Goal: Task Accomplishment & Management: Use online tool/utility

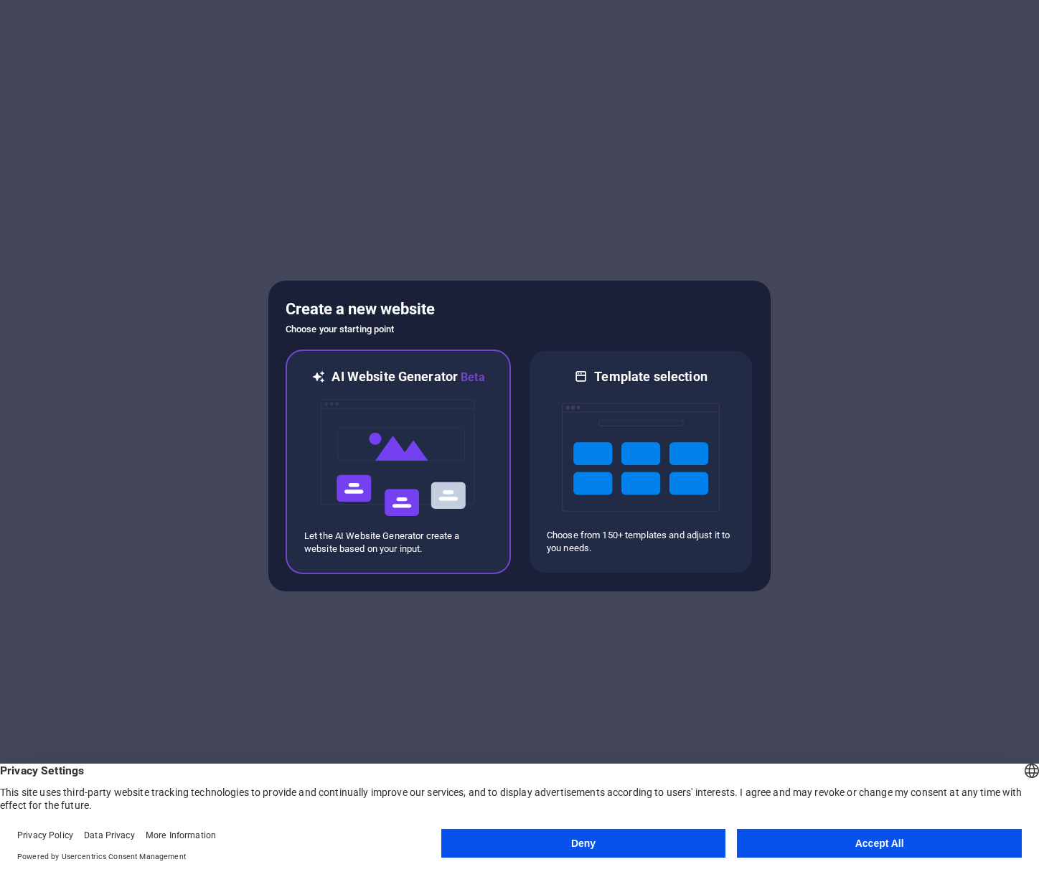
click at [379, 486] on img at bounding box center [398, 458] width 158 height 144
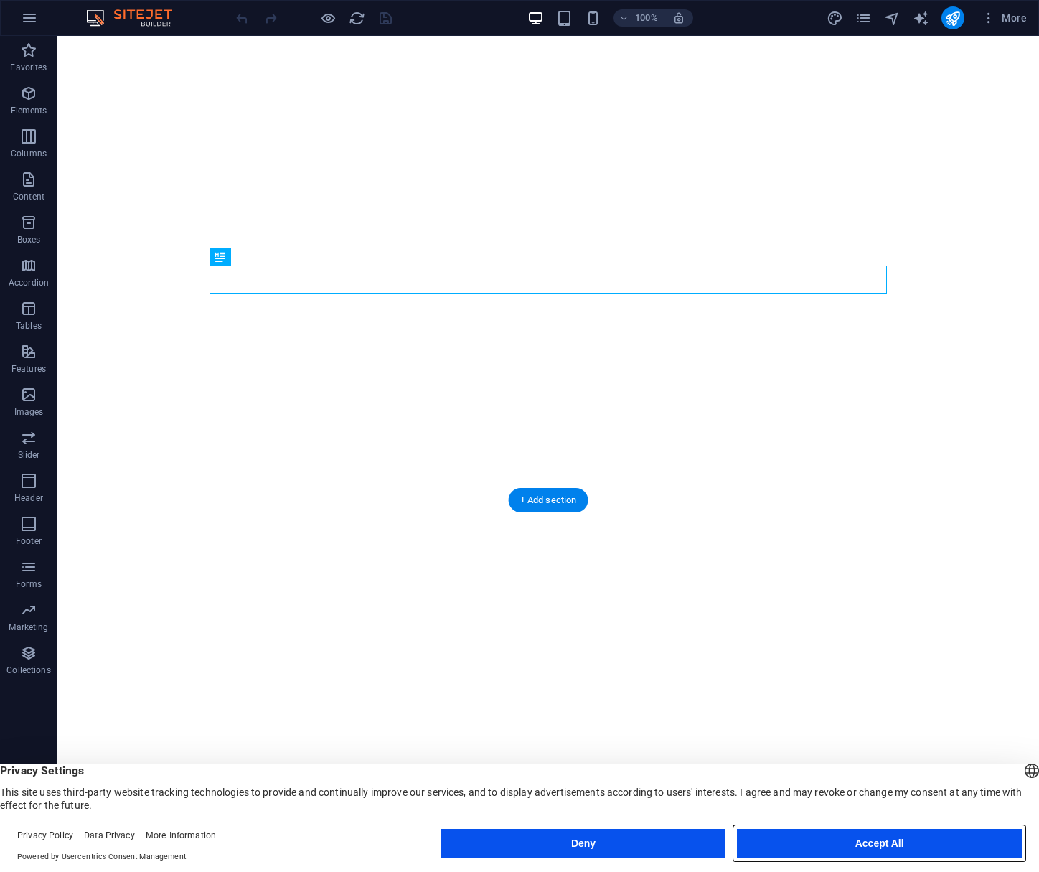
click at [888, 850] on button "Accept All" at bounding box center [879, 843] width 285 height 29
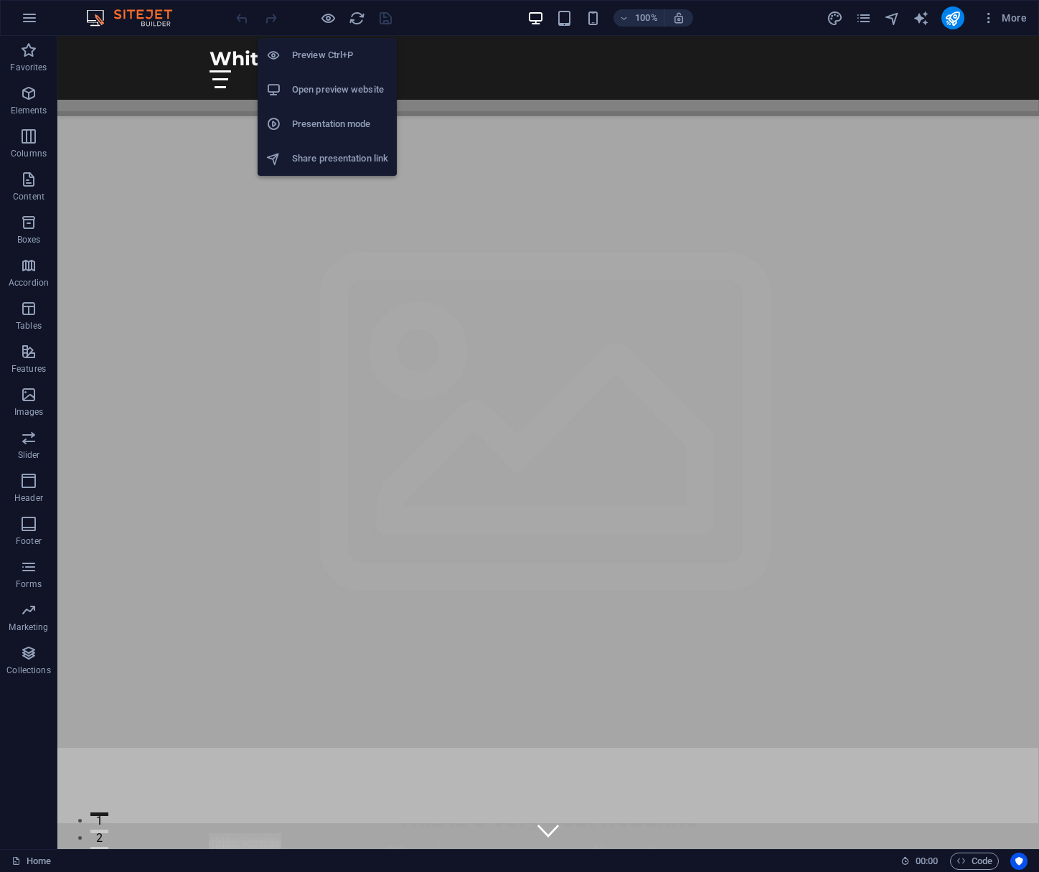
scroll to position [1760, 0]
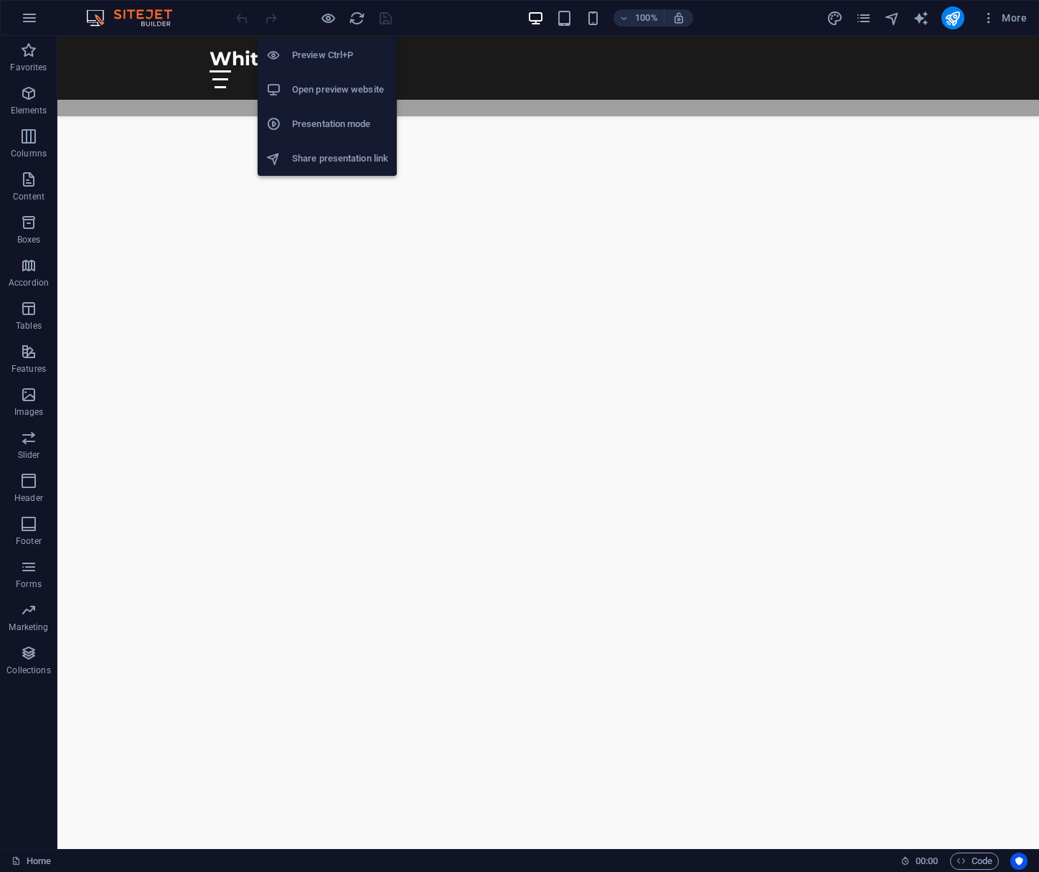
click at [327, 88] on h6 "Open preview website" at bounding box center [340, 89] width 96 height 17
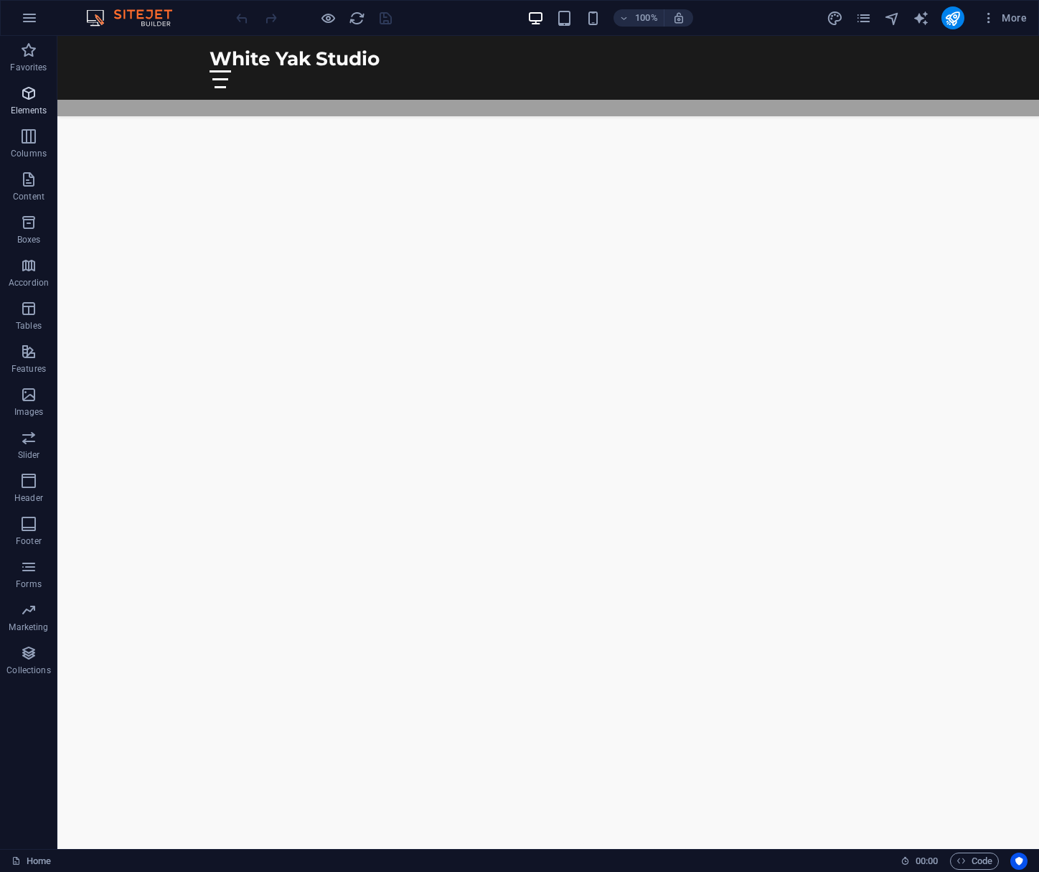
click at [25, 94] on icon "button" at bounding box center [28, 93] width 17 height 17
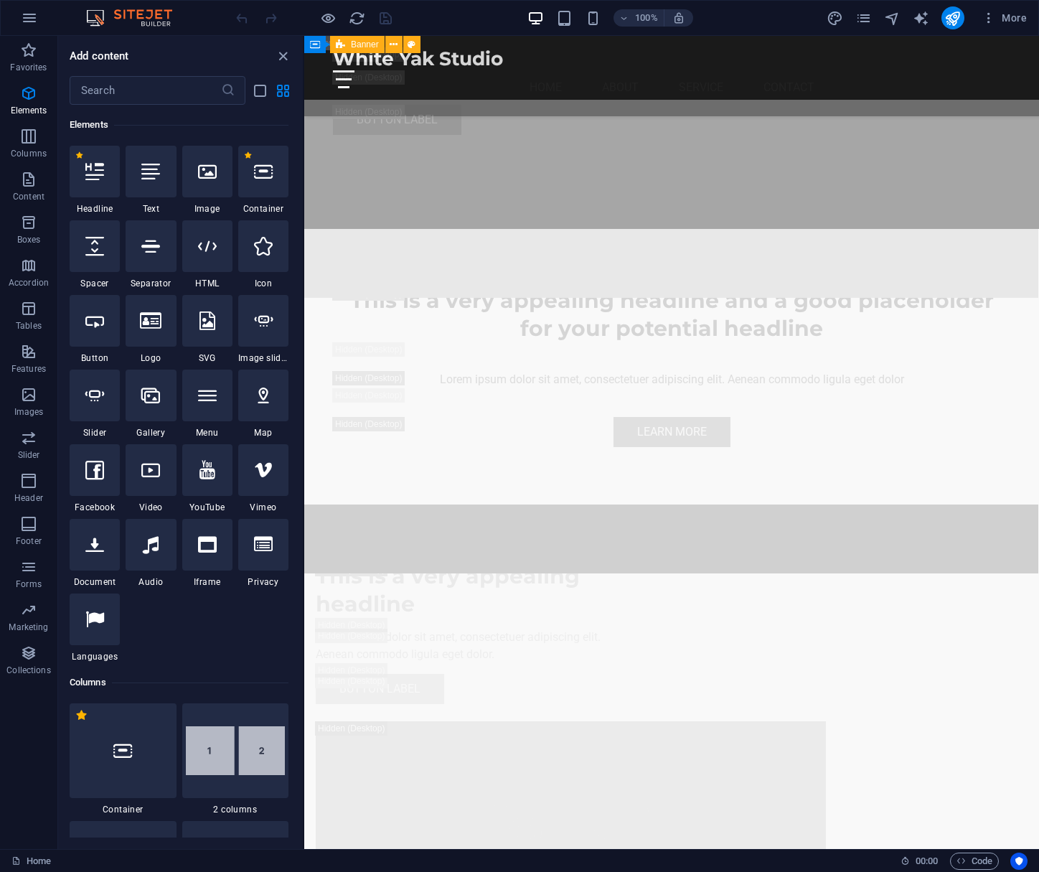
scroll to position [4456, 0]
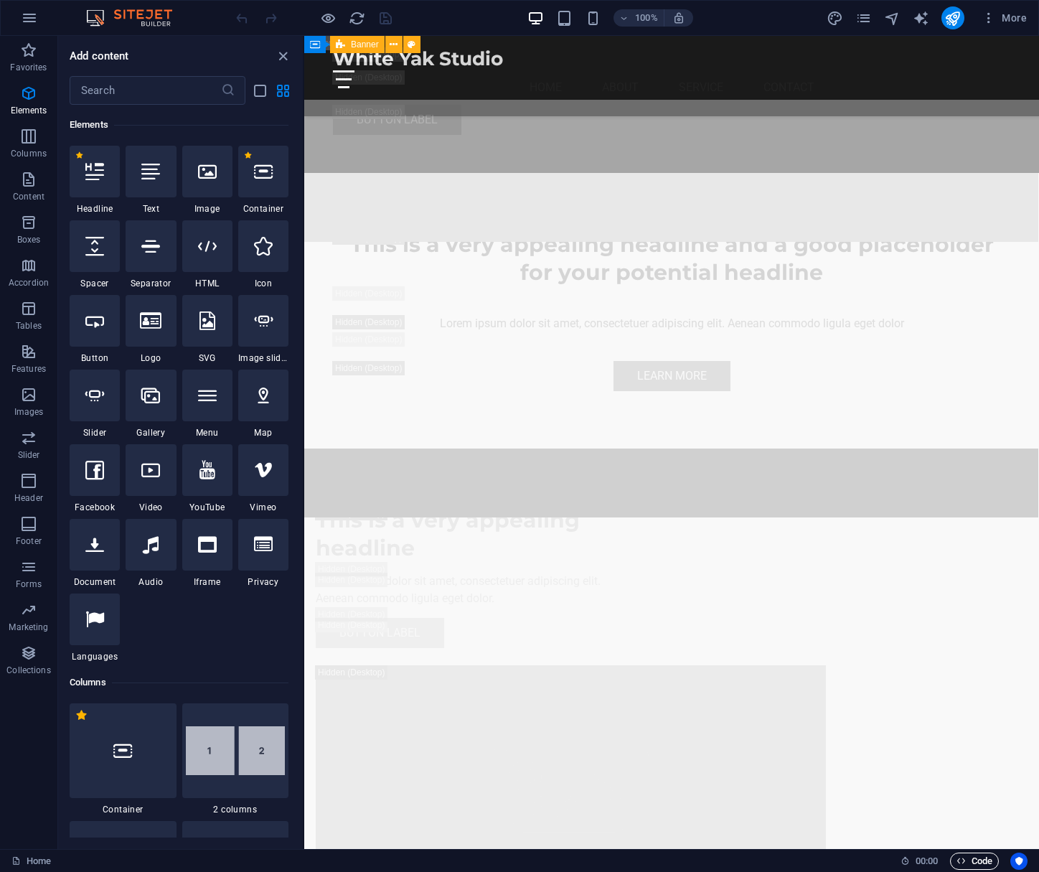
click at [969, 867] on span "Code" at bounding box center [975, 860] width 36 height 17
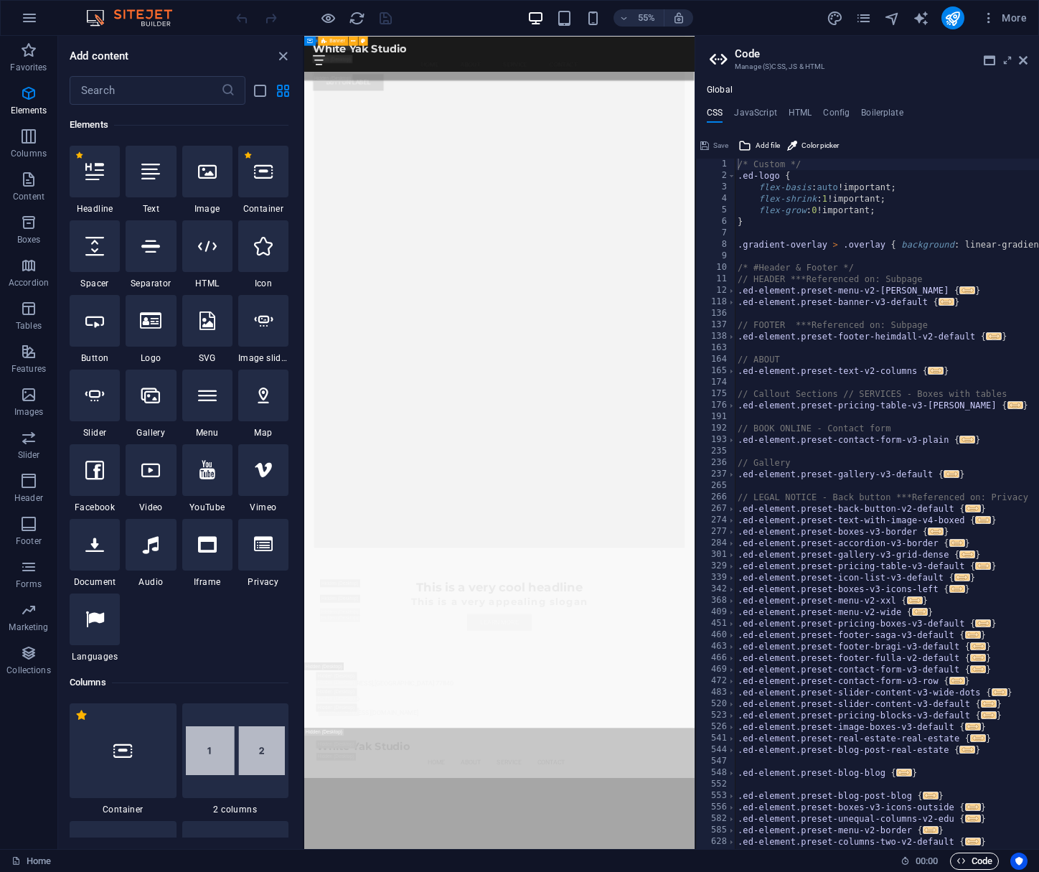
click at [964, 861] on icon "button" at bounding box center [961, 860] width 9 height 9
click at [957, 862] on icon "button" at bounding box center [961, 860] width 9 height 9
click at [1020, 63] on icon at bounding box center [1023, 60] width 9 height 11
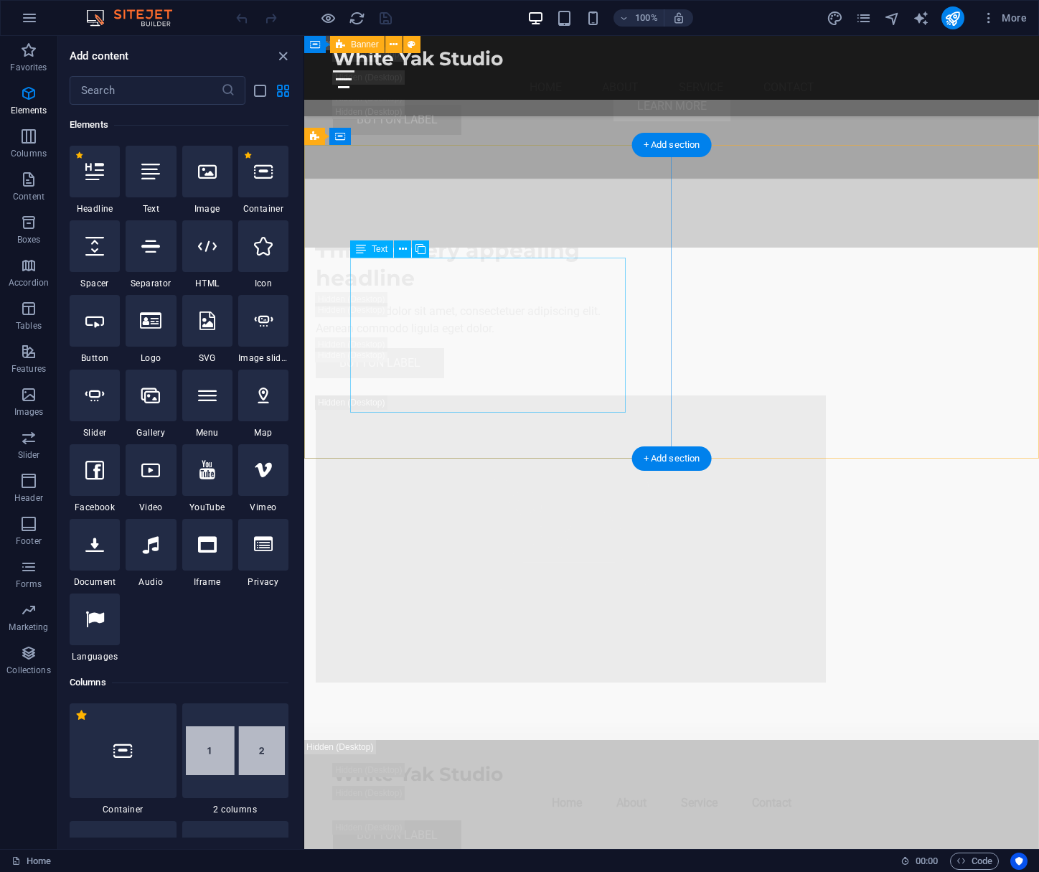
scroll to position [4300, 0]
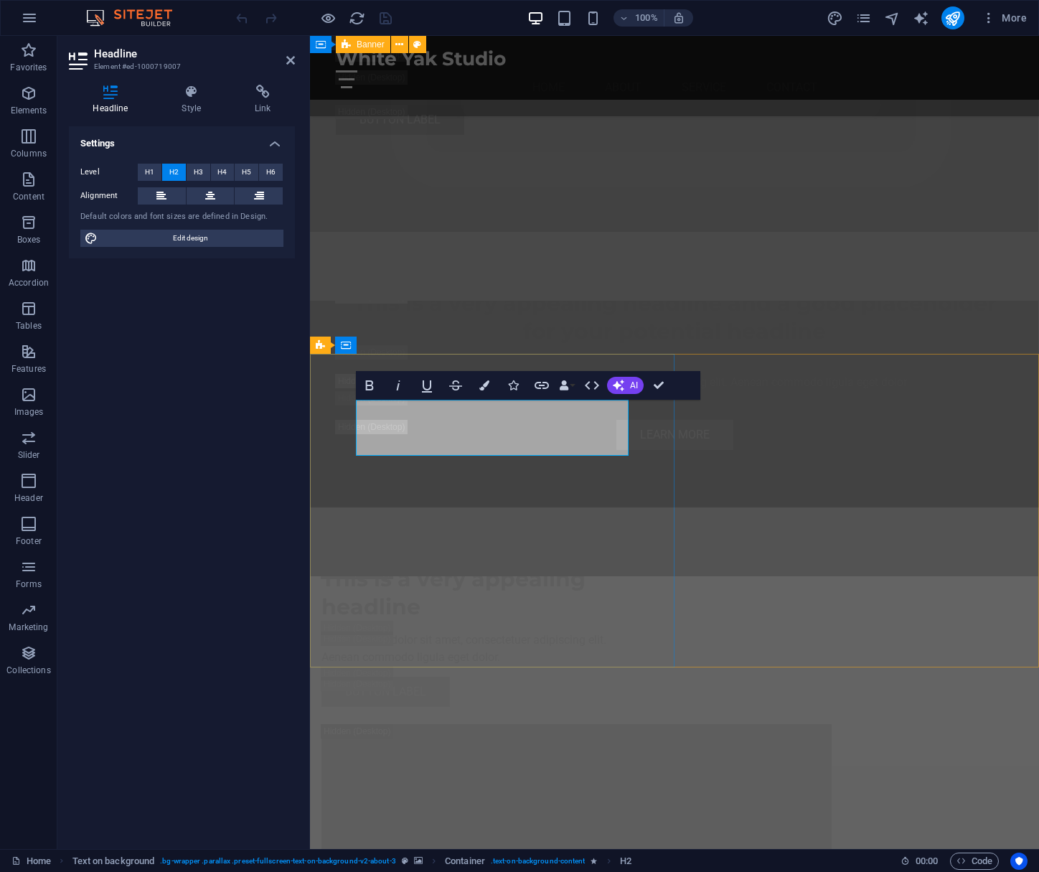
scroll to position [4177, 0]
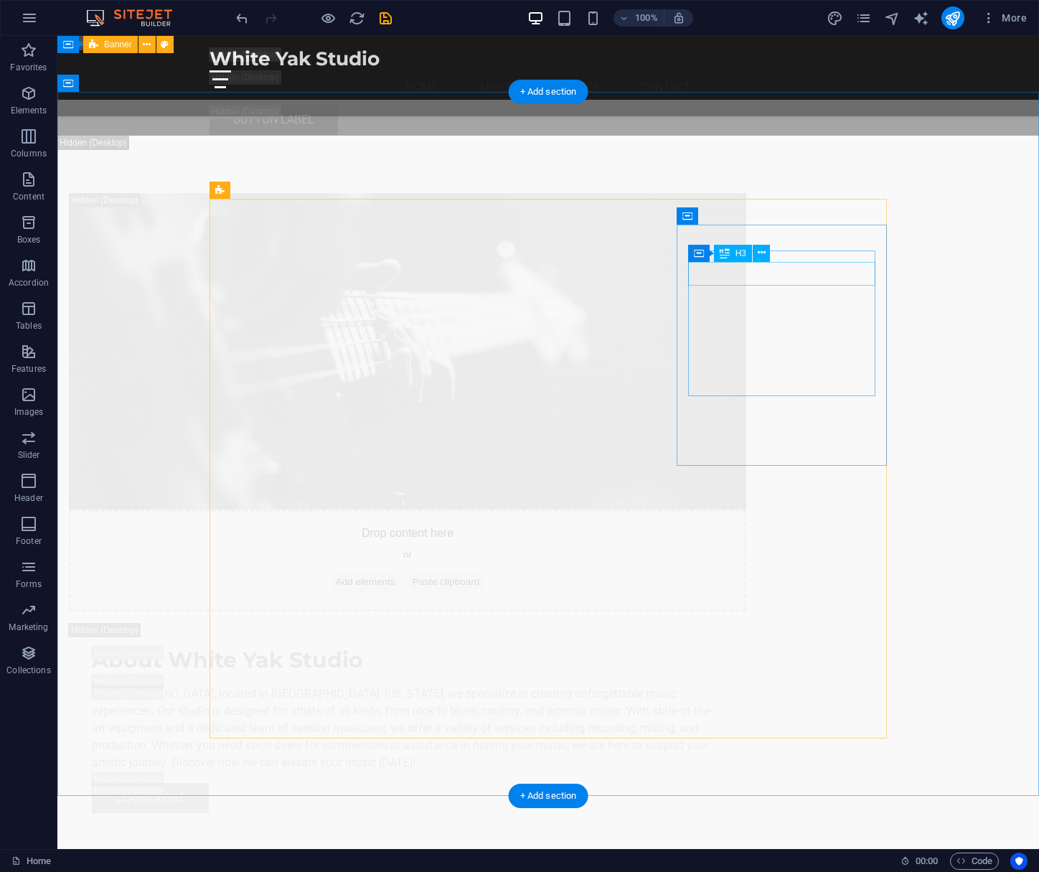
scroll to position [5989, 0]
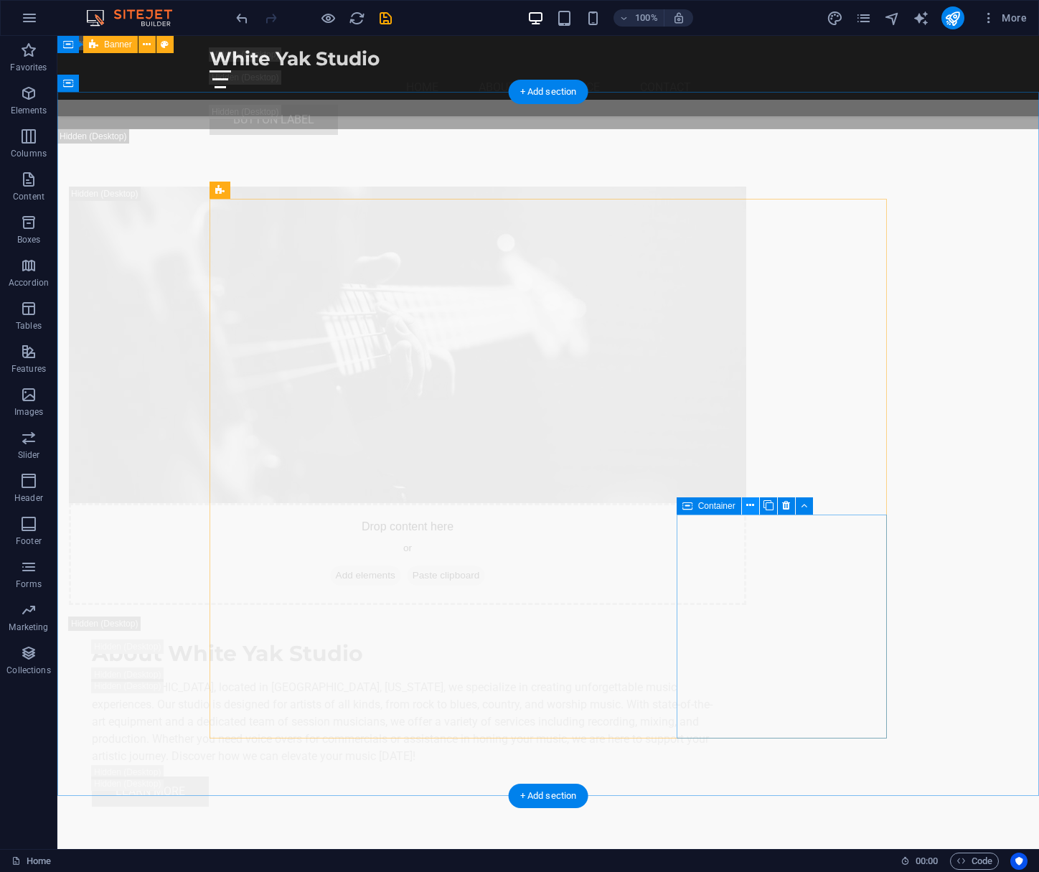
click at [753, 505] on icon at bounding box center [750, 505] width 8 height 15
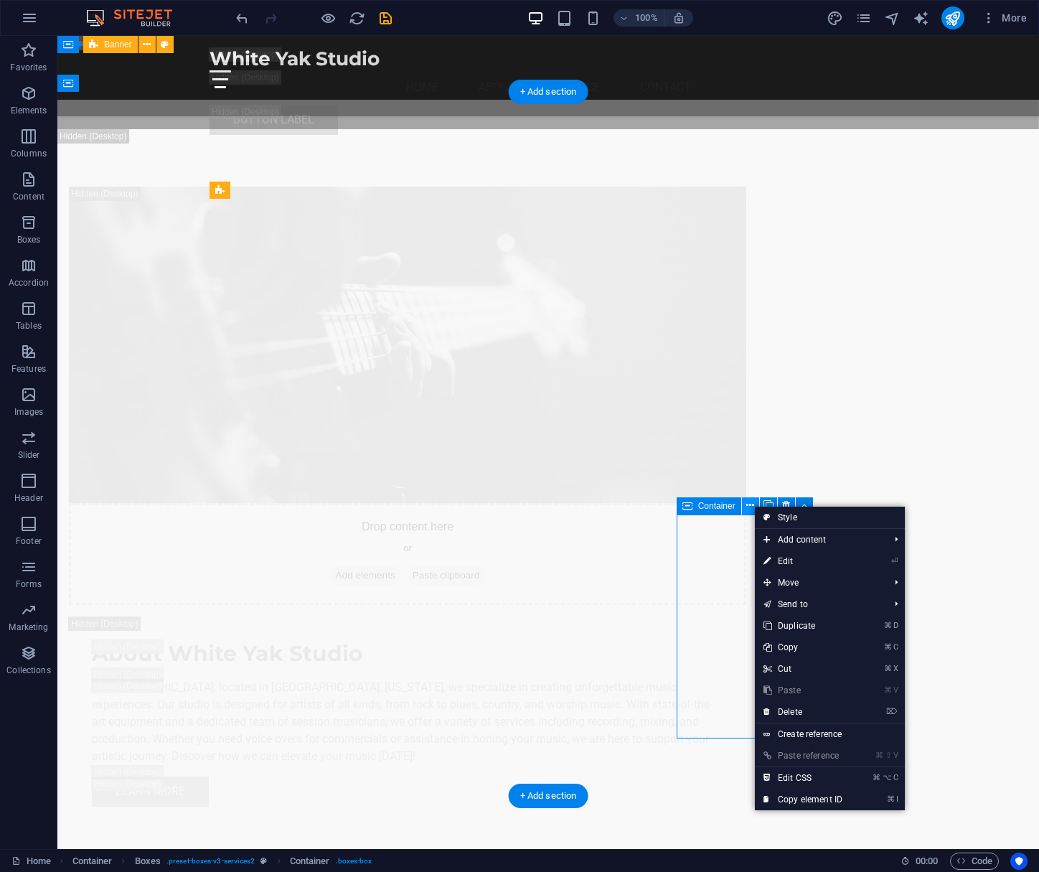
click at [751, 507] on icon at bounding box center [750, 505] width 8 height 15
click at [786, 505] on icon at bounding box center [786, 505] width 8 height 15
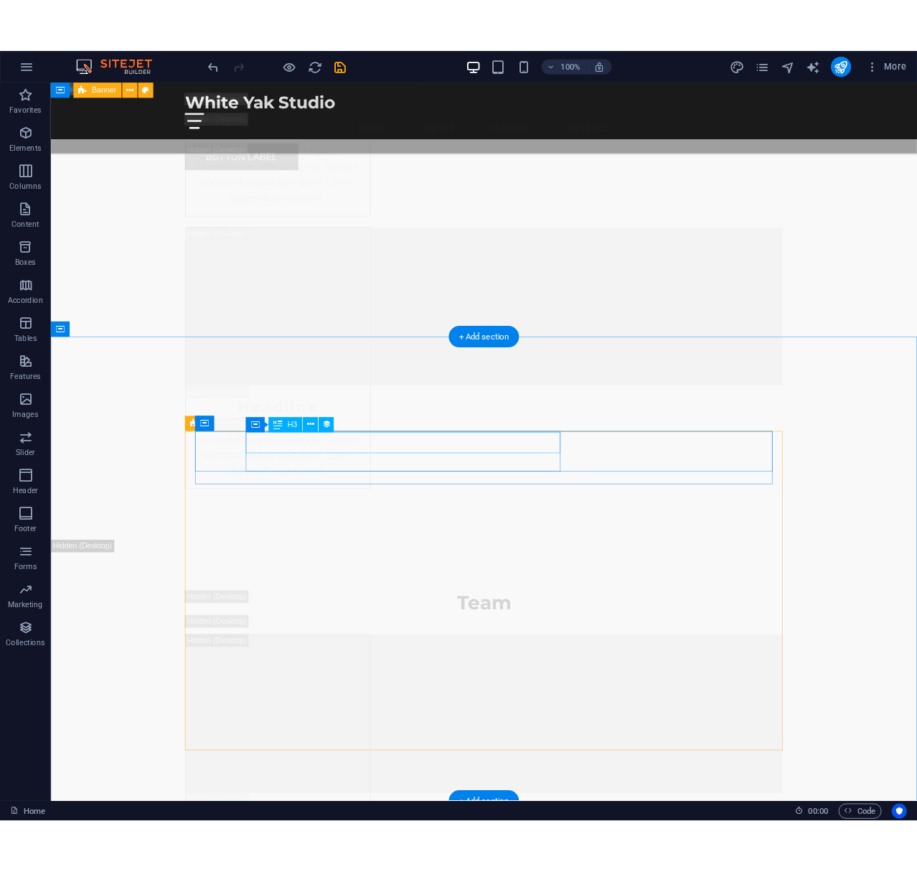
scroll to position [27687, 0]
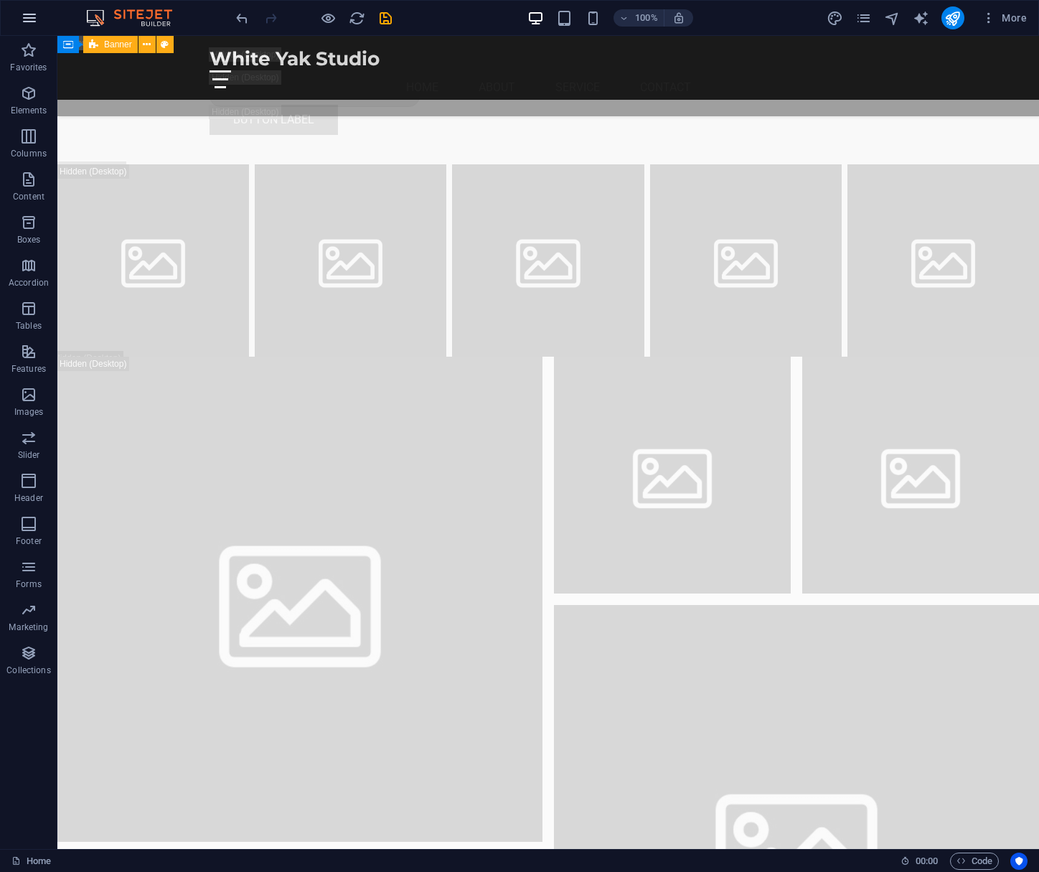
click at [31, 20] on icon "button" at bounding box center [29, 17] width 17 height 17
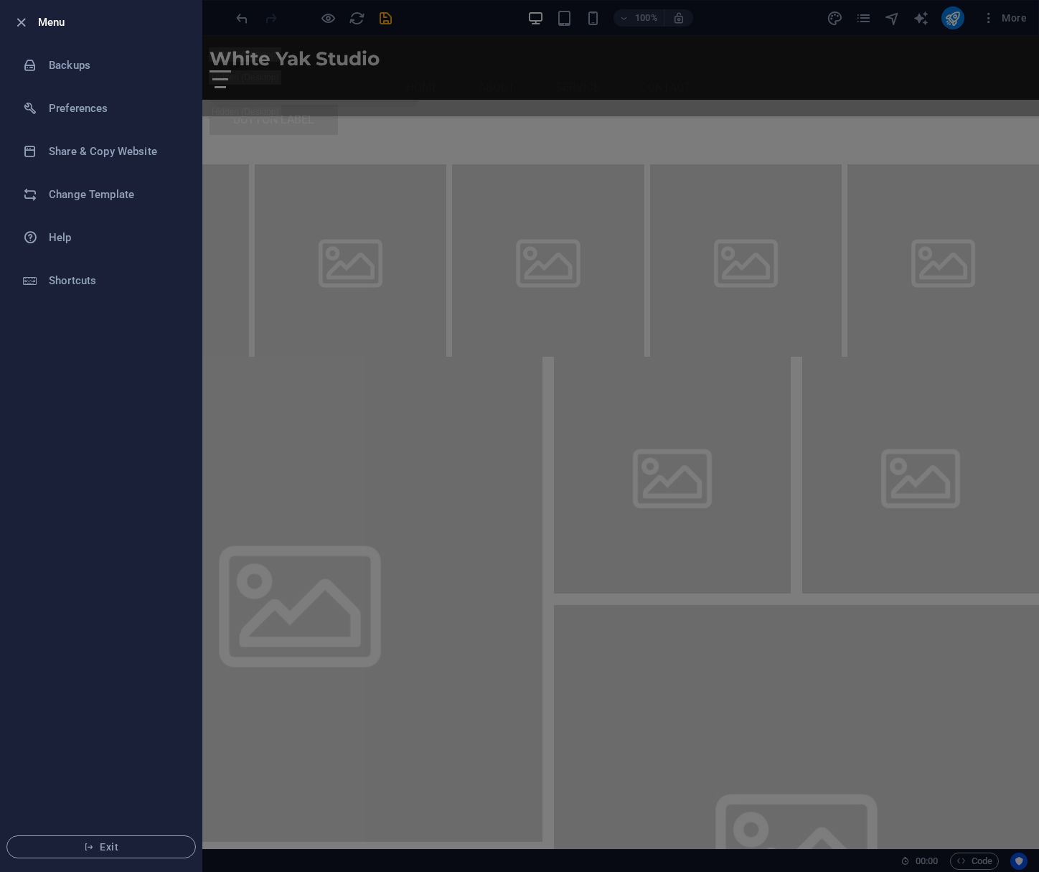
click at [253, 213] on div at bounding box center [519, 436] width 1039 height 872
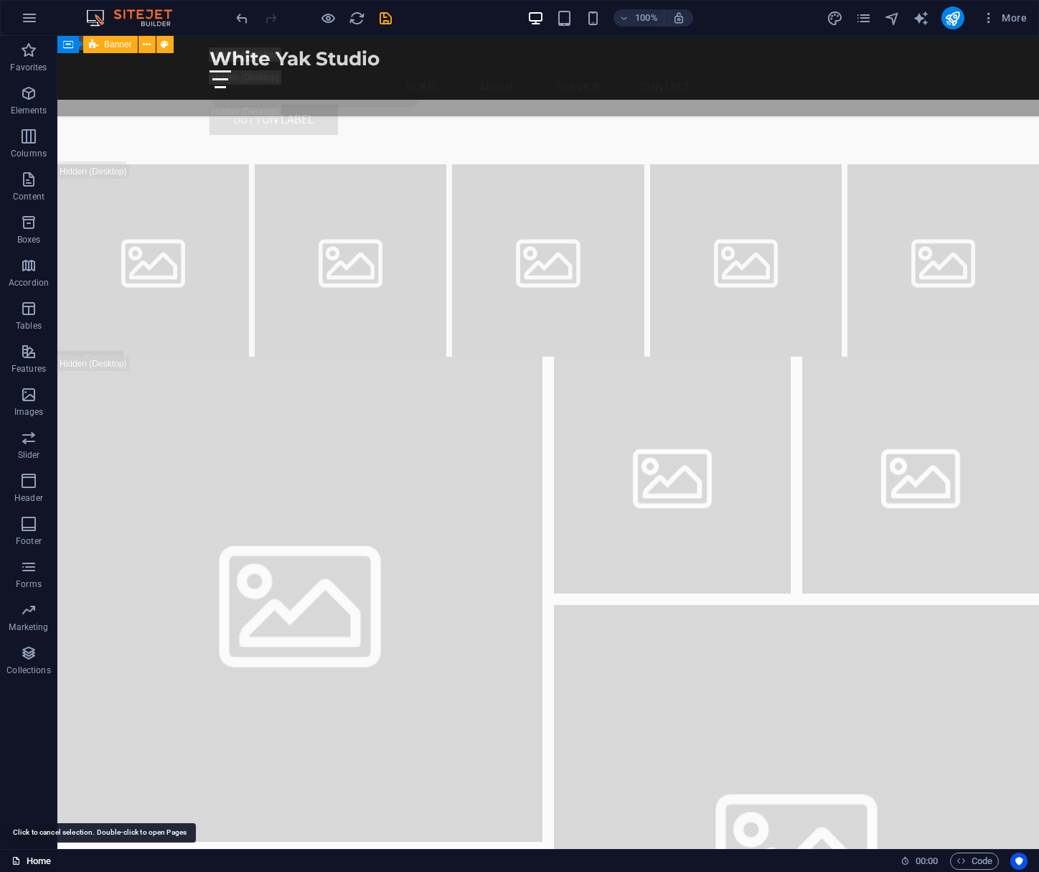
click at [42, 866] on link "Home" at bounding box center [30, 860] width 39 height 17
click at [44, 866] on link "Home" at bounding box center [30, 860] width 39 height 17
click at [27, 856] on link "Home" at bounding box center [30, 860] width 39 height 17
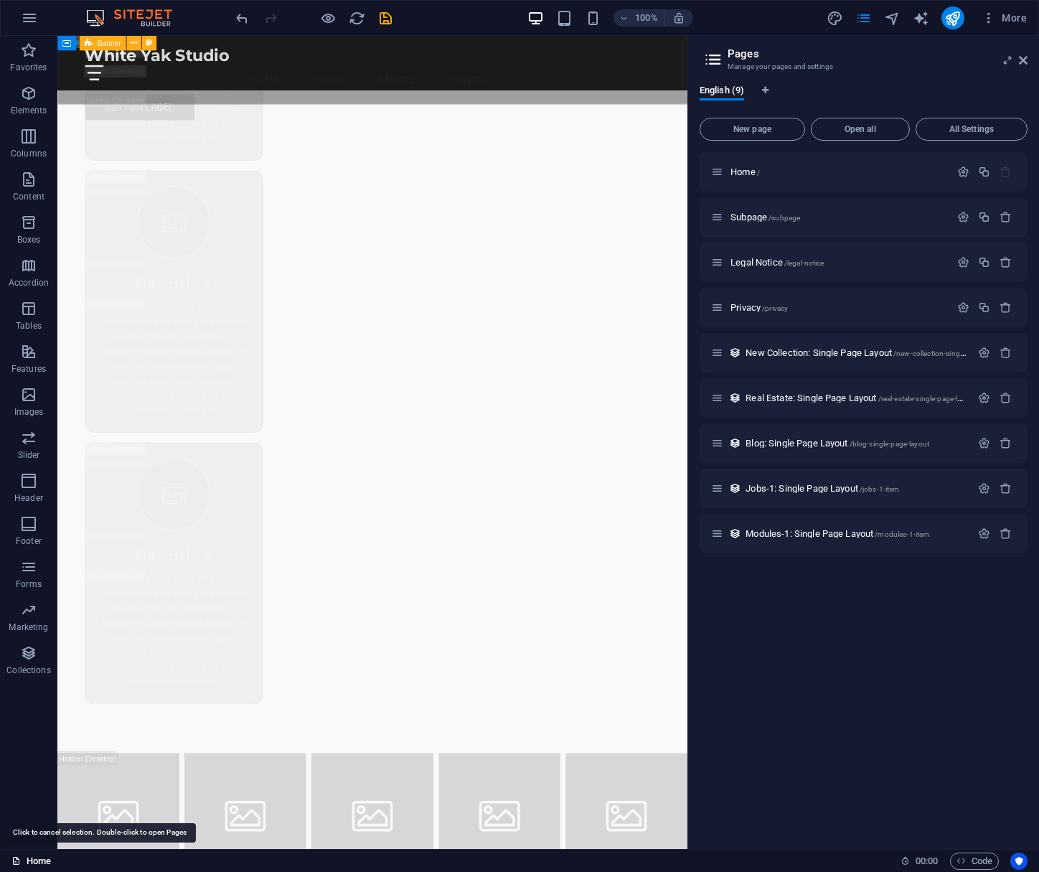
click at [14, 860] on icon at bounding box center [15, 860] width 9 height 9
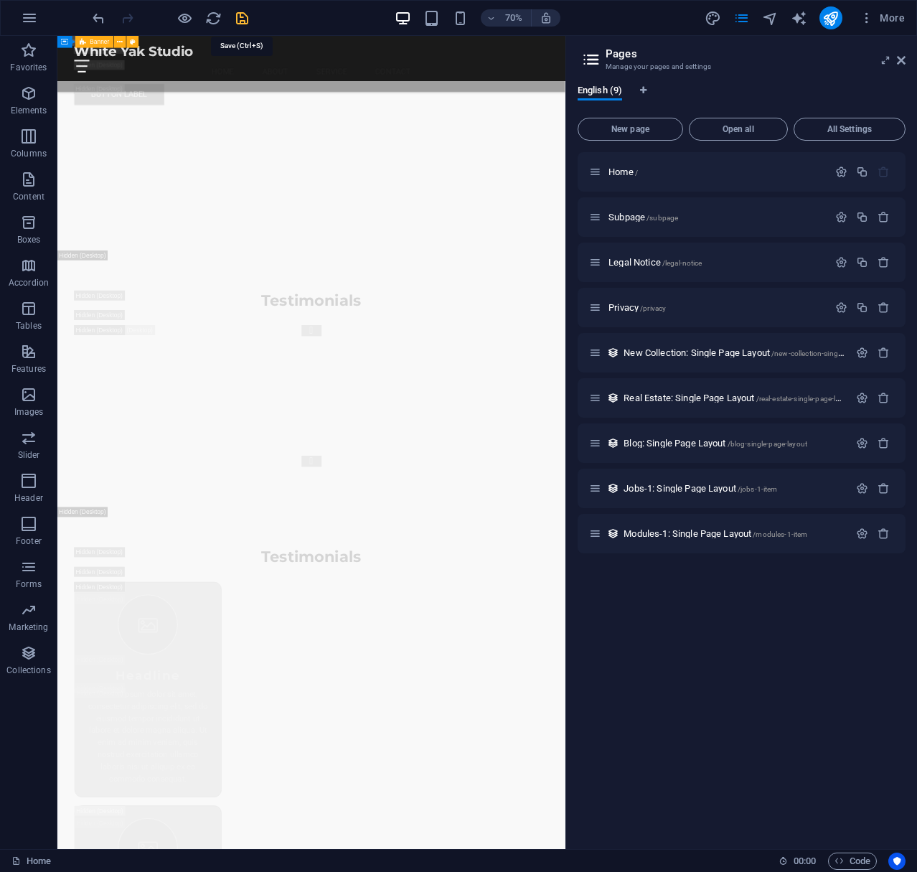
click at [245, 20] on icon "save" at bounding box center [242, 18] width 17 height 17
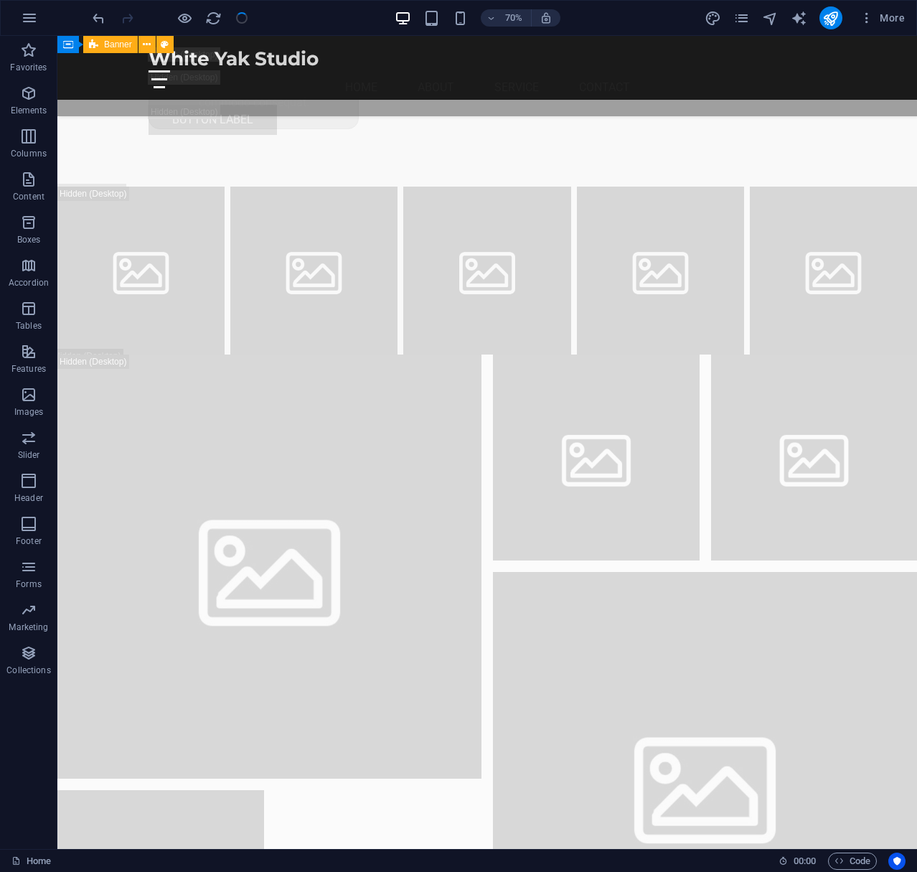
checkbox input "false"
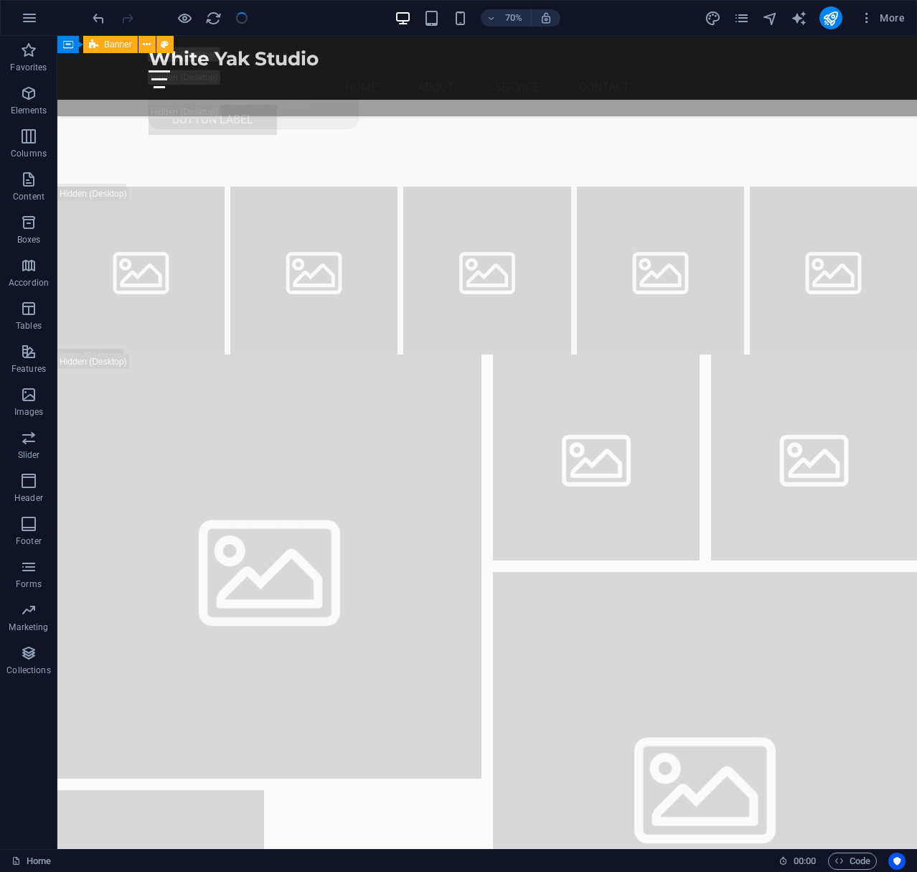
checkbox input "false"
click at [898, 22] on span "More" at bounding box center [882, 18] width 45 height 14
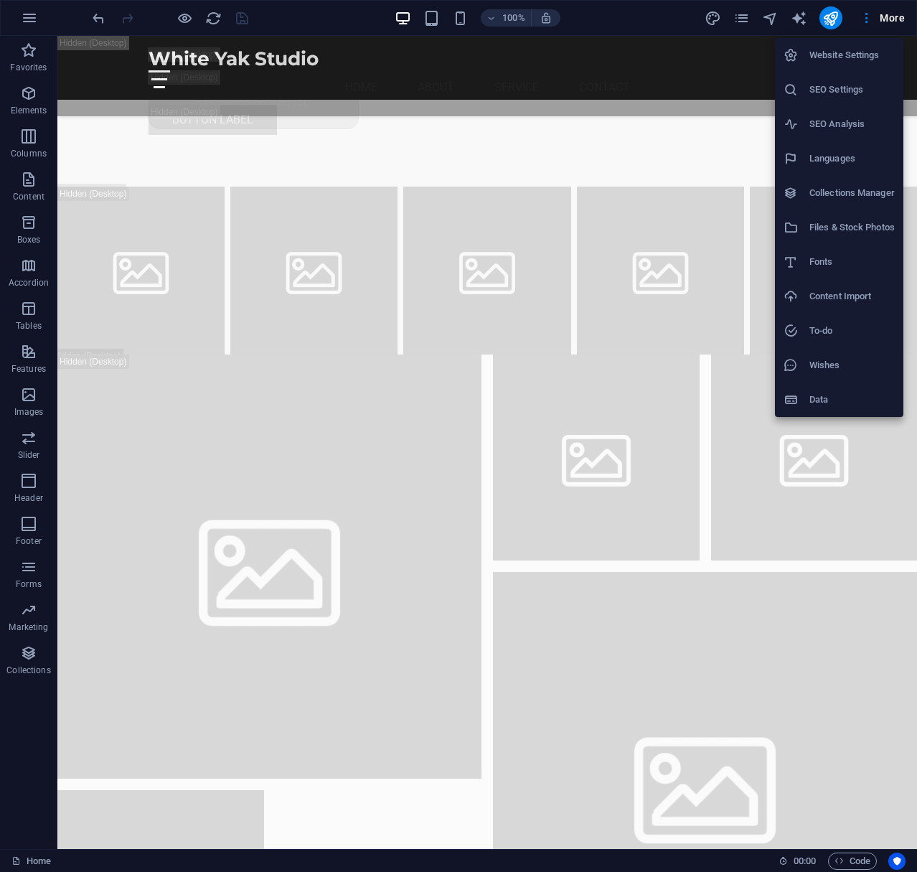
drag, startPoint x: 898, startPoint y: 22, endPoint x: 876, endPoint y: 27, distance: 22.1
click at [898, 22] on div at bounding box center [458, 436] width 917 height 872
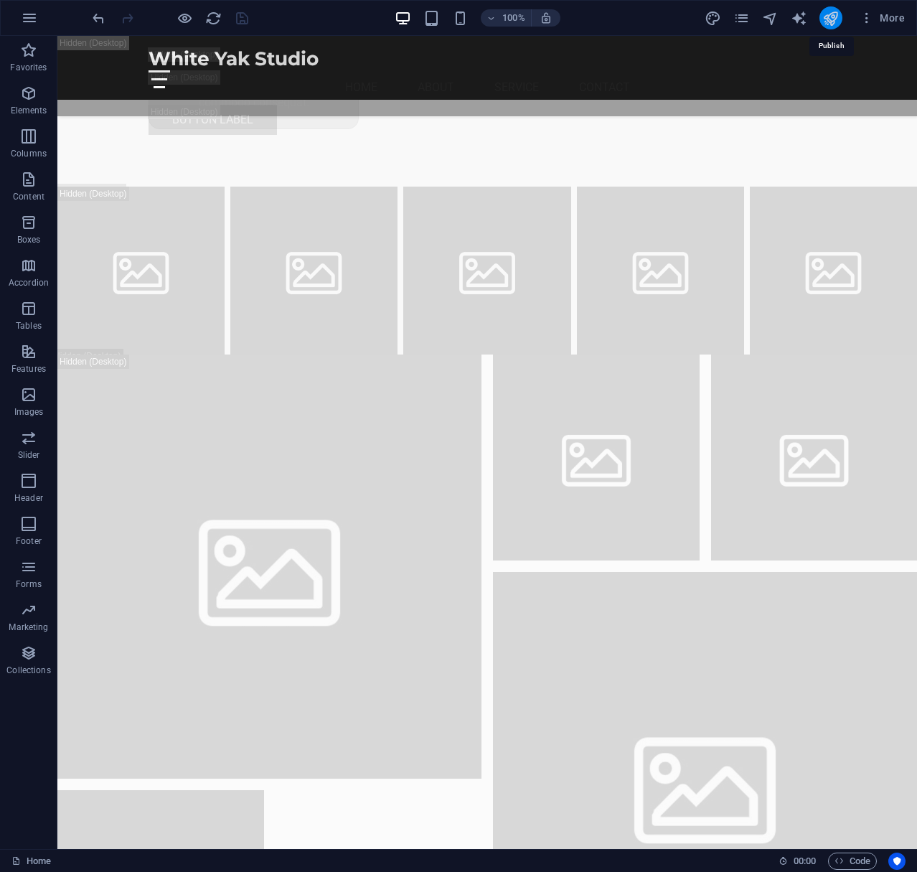
click at [830, 17] on icon "publish" at bounding box center [830, 18] width 17 height 17
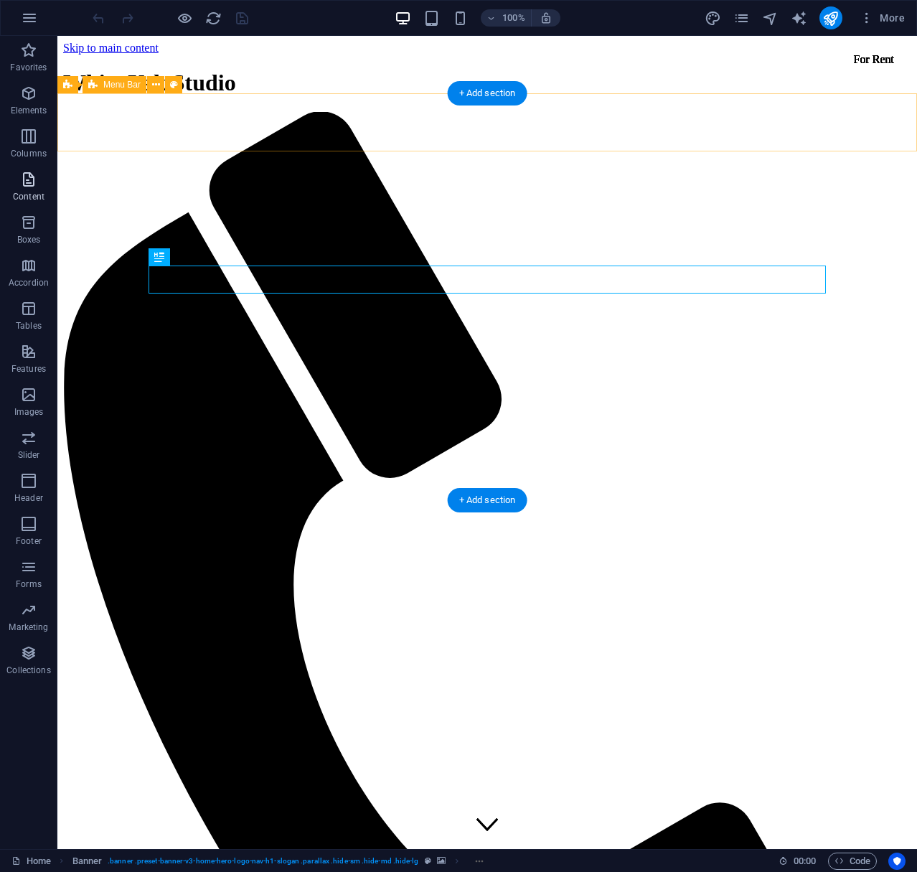
click at [26, 176] on icon "button" at bounding box center [28, 179] width 17 height 17
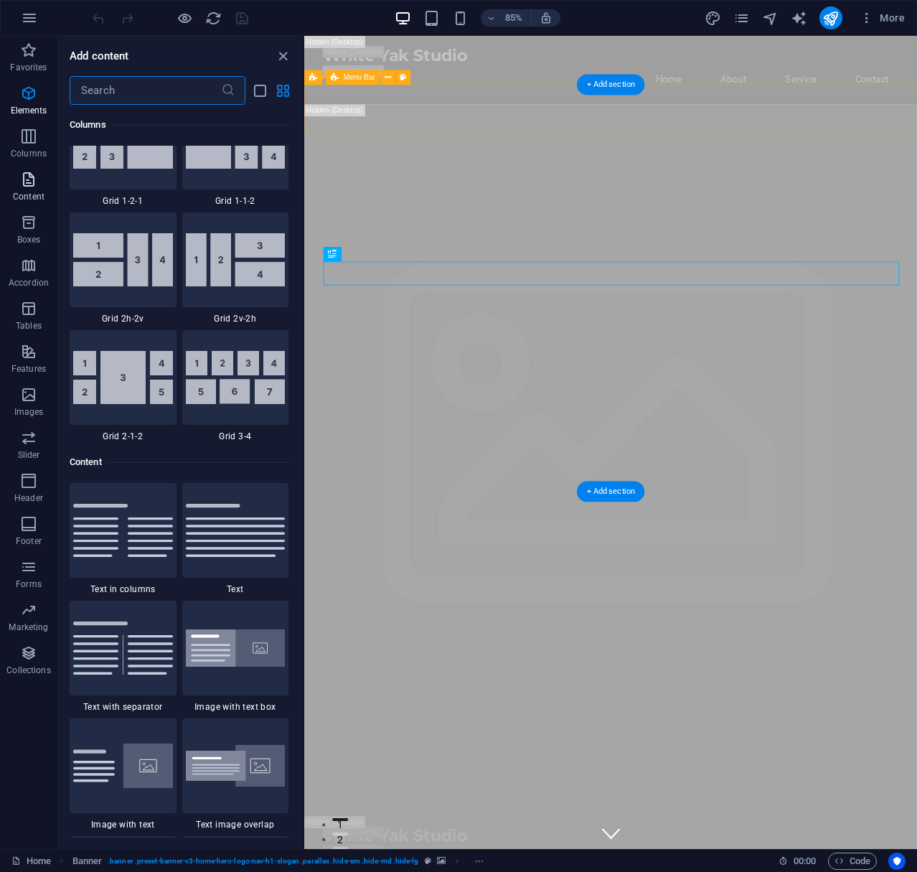
scroll to position [2511, 0]
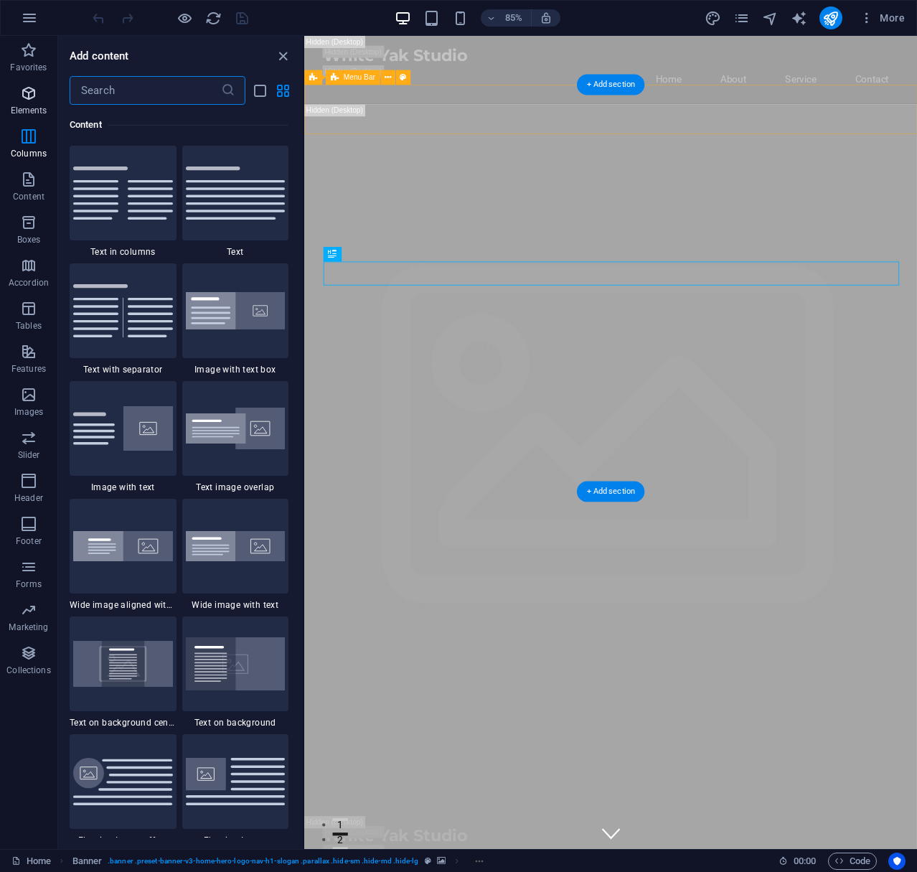
click at [29, 96] on icon "button" at bounding box center [28, 93] width 17 height 17
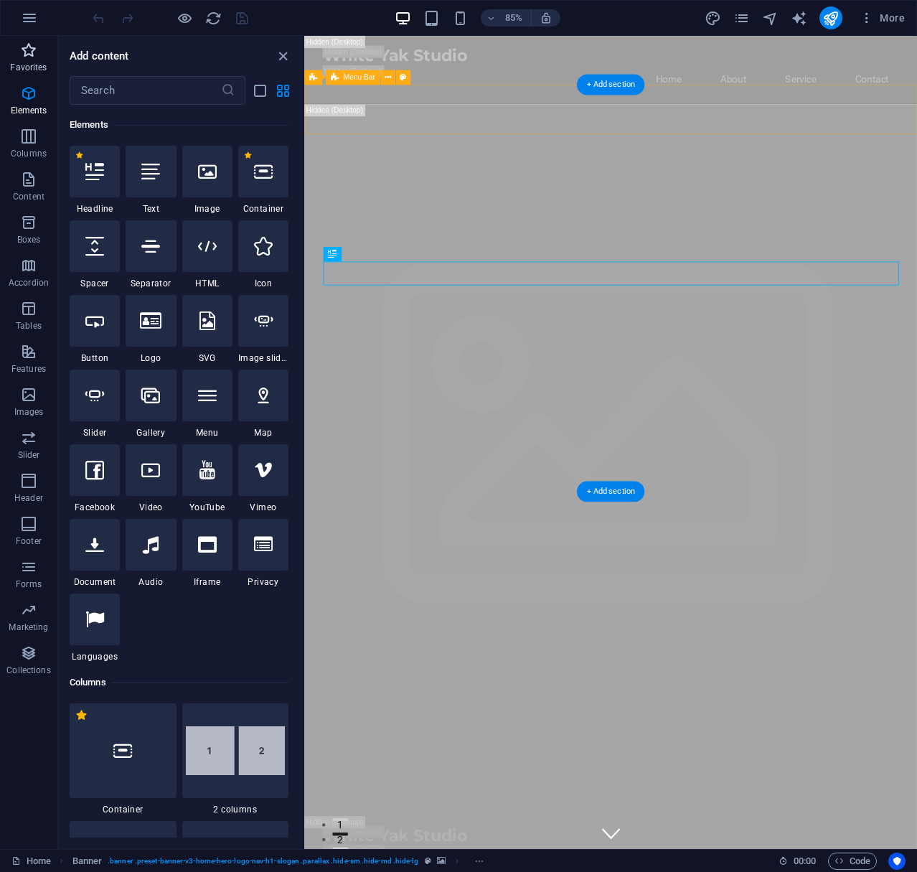
click at [32, 58] on icon "button" at bounding box center [28, 50] width 17 height 17
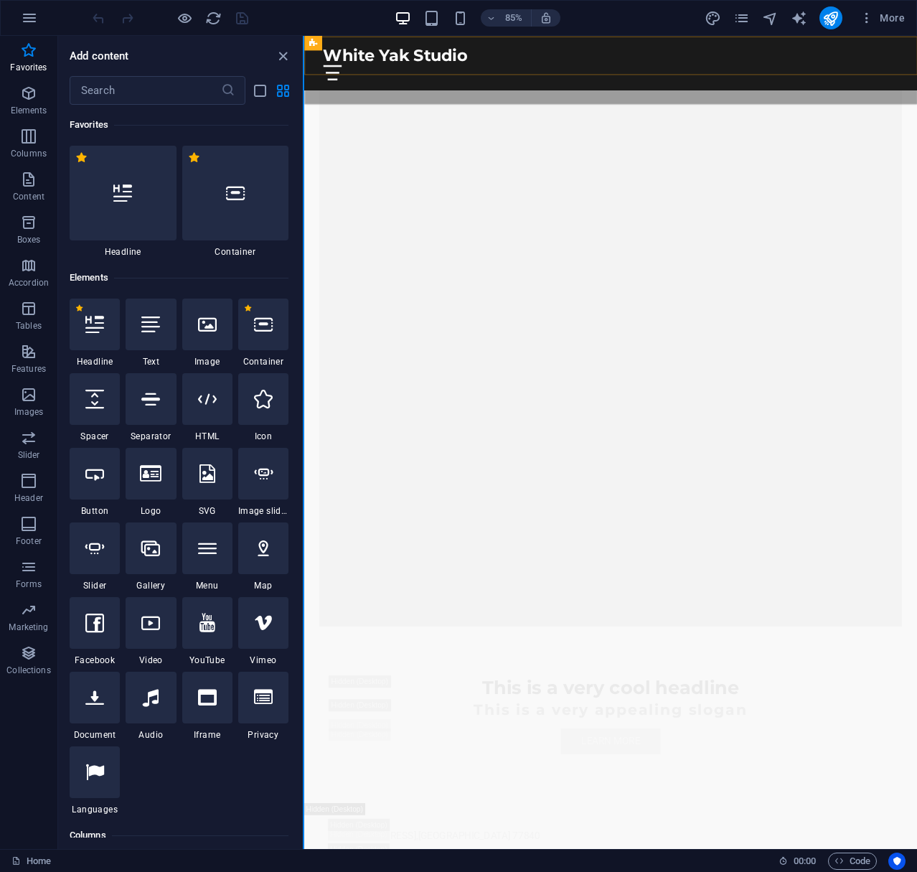
scroll to position [3149, 0]
click at [284, 56] on icon "close panel" at bounding box center [283, 56] width 17 height 17
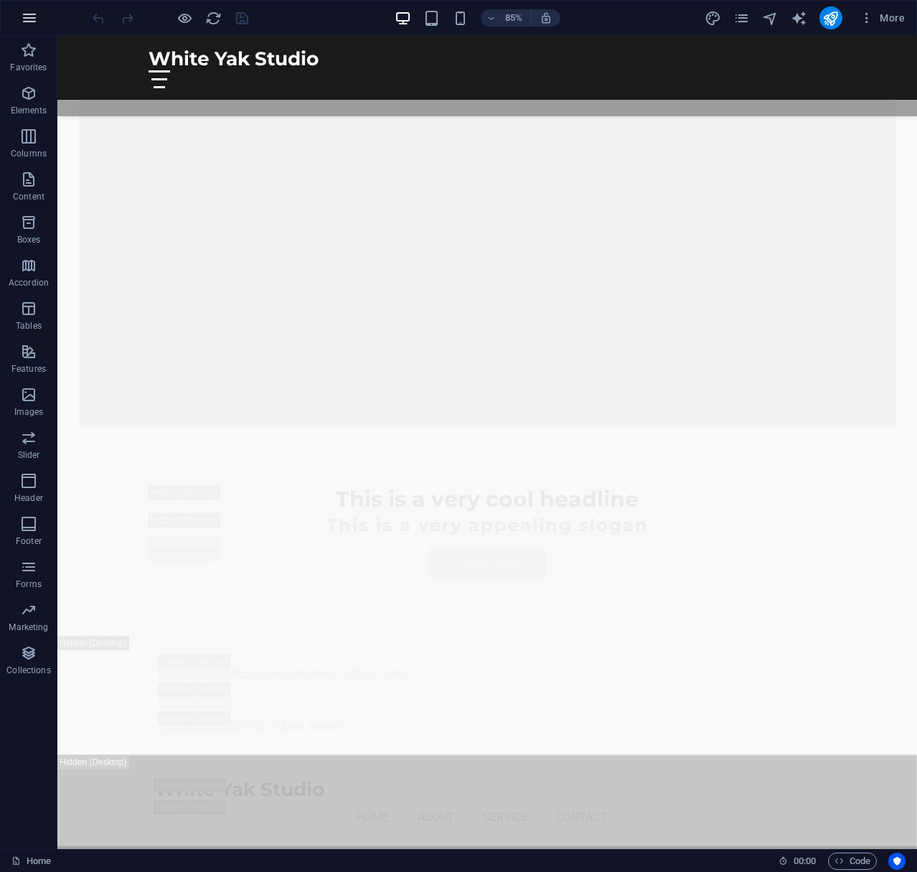
click at [28, 16] on icon "button" at bounding box center [29, 17] width 17 height 17
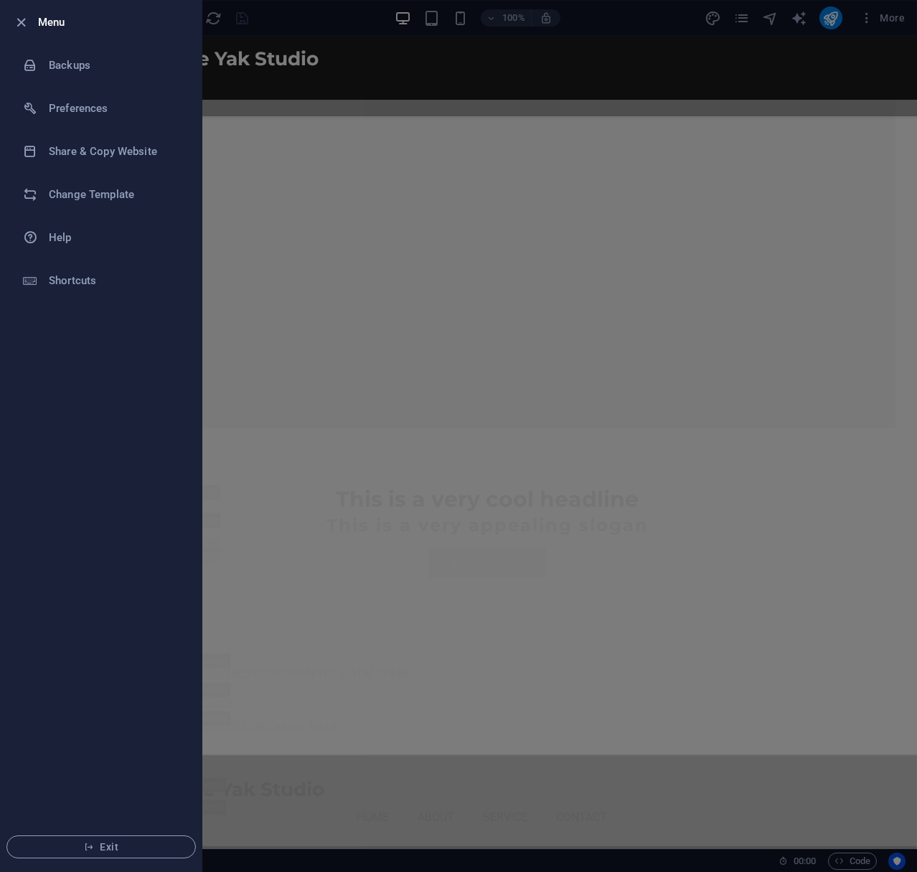
click at [342, 327] on div at bounding box center [458, 436] width 917 height 872
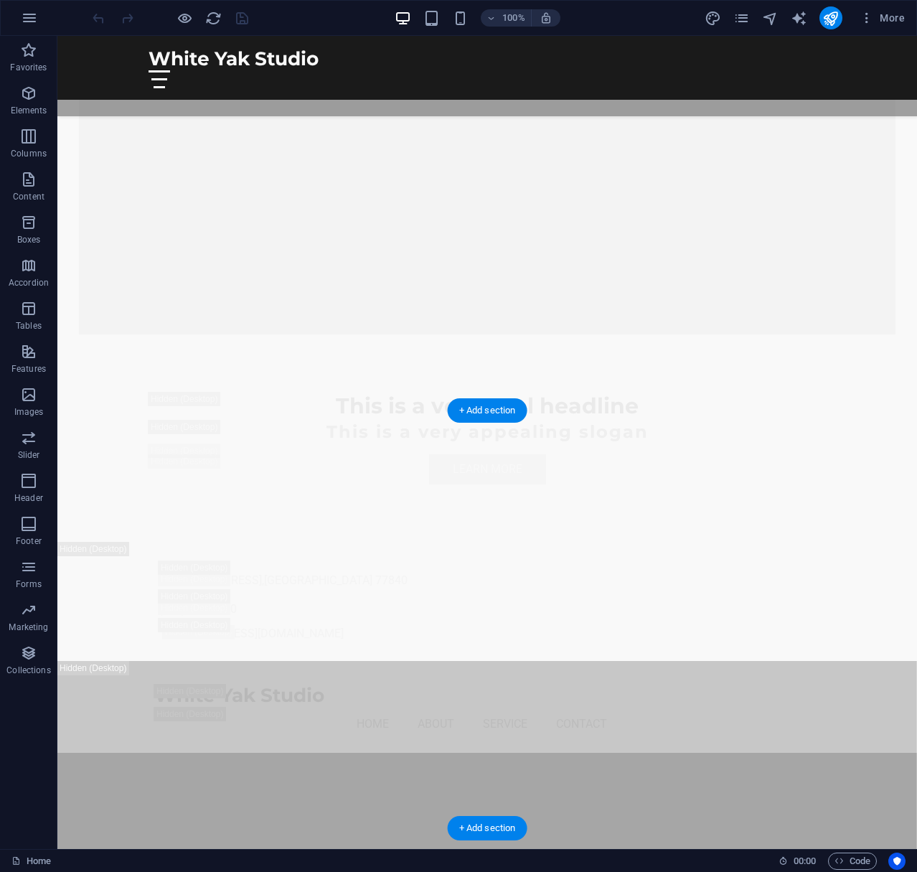
scroll to position [3683, 0]
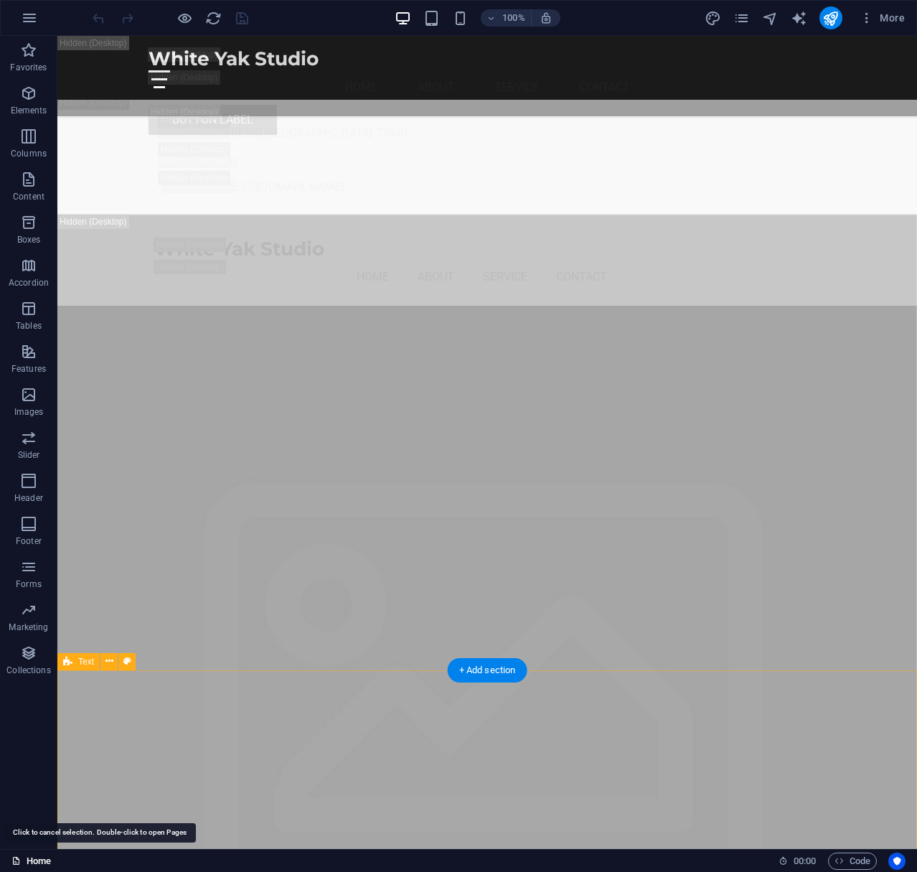
click at [42, 864] on link "Home" at bounding box center [30, 860] width 39 height 17
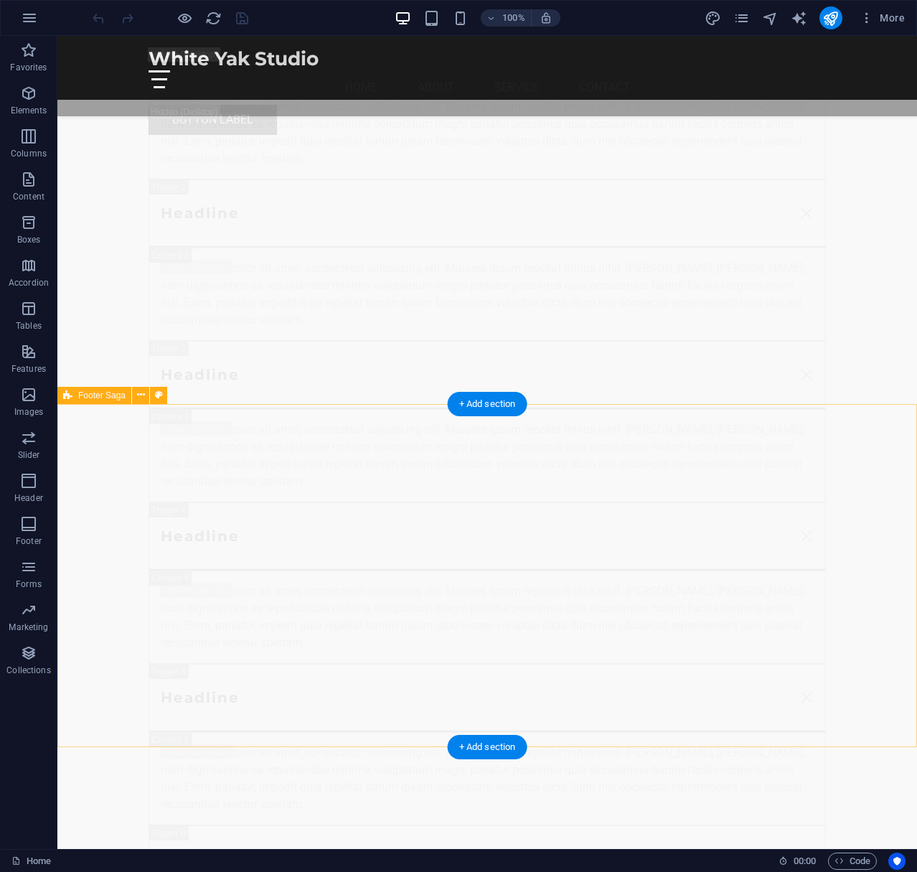
scroll to position [30170, 0]
